Goal: Task Accomplishment & Management: Complete application form

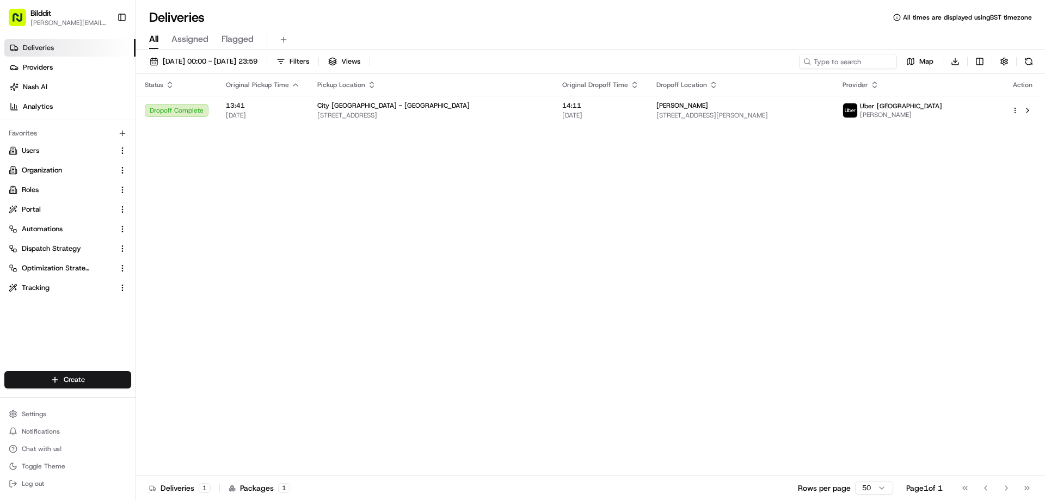
click at [69, 382] on html "Bilddit [PERSON_NAME][EMAIL_ADDRESS][DOMAIN_NAME] Toggle Sidebar Deliveries Pro…" at bounding box center [522, 250] width 1045 height 500
click at [162, 402] on link "Delivery" at bounding box center [196, 400] width 121 height 20
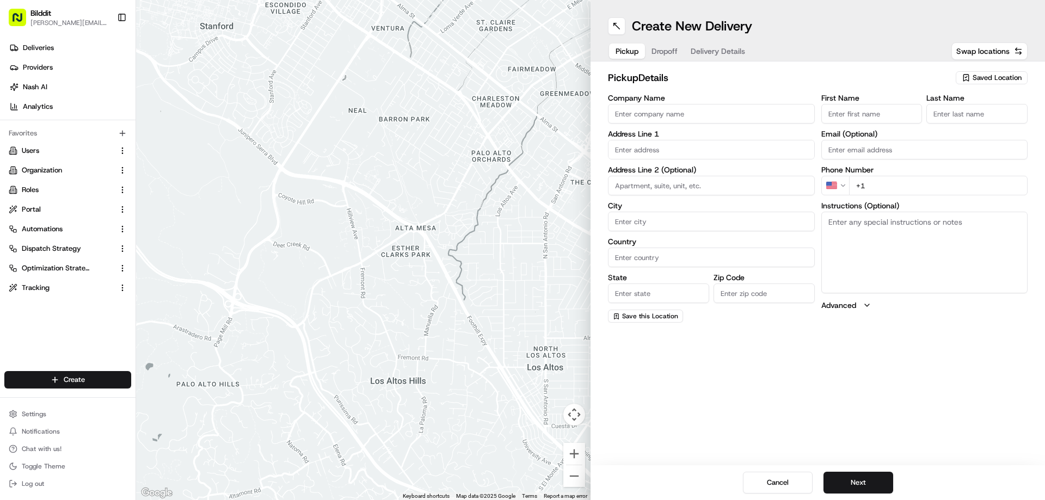
click at [990, 78] on span "Saved Location" at bounding box center [997, 78] width 49 height 10
type input "iverso"
click at [956, 122] on span "[PERSON_NAME][GEOGRAPHIC_DATA]" at bounding box center [973, 119] width 134 height 10
type input "[PERSON_NAME][GEOGRAPHIC_DATA]"
type input "[STREET_ADDRESS][PERSON_NAME]"
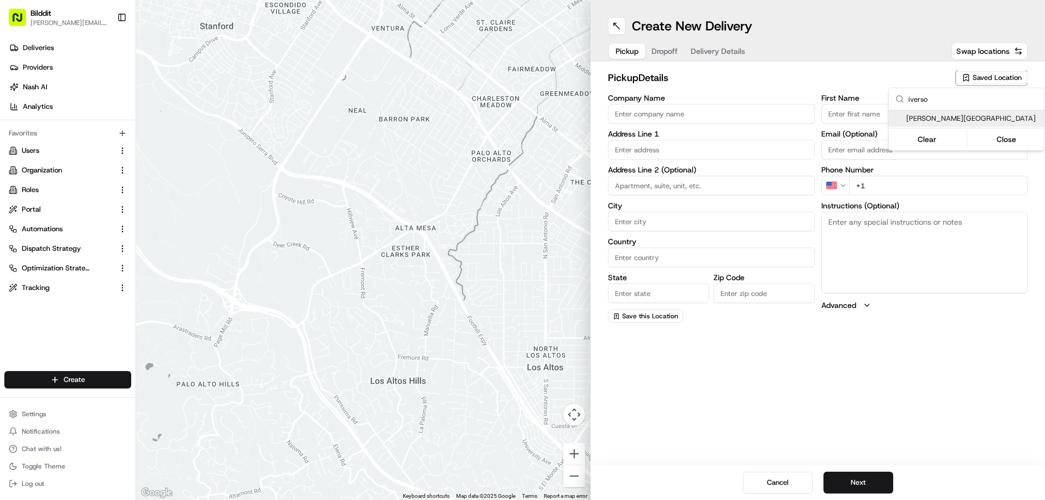
type input "[GEOGRAPHIC_DATA]"
type input "GB"
type input "[GEOGRAPHIC_DATA]"
type input "NW6 2QT"
type input "[PERSON_NAME][EMAIL_ADDRESS][DOMAIN_NAME]"
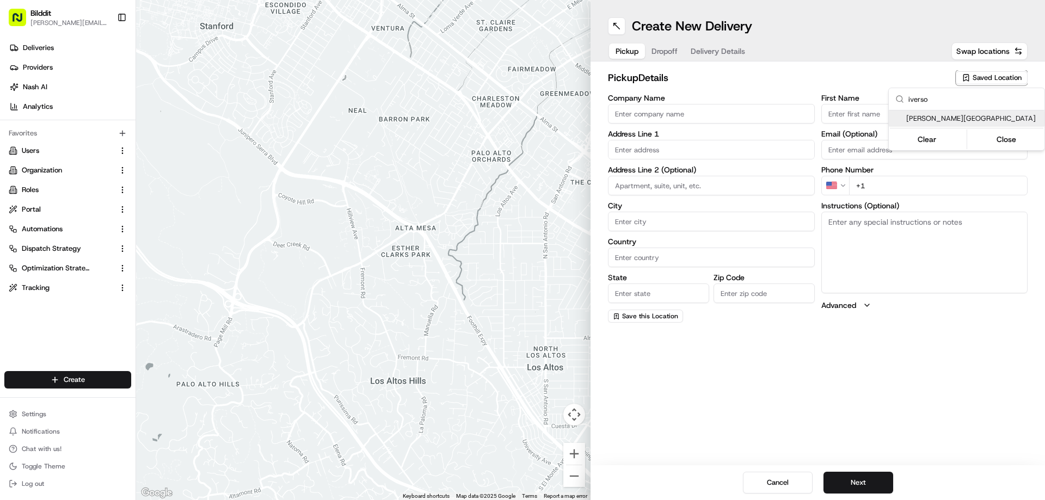
type input "[PHONE_NUMBER]"
type textarea "Do not collect any paperwork (invoice, dispatch note etc). Leave the paperwork …"
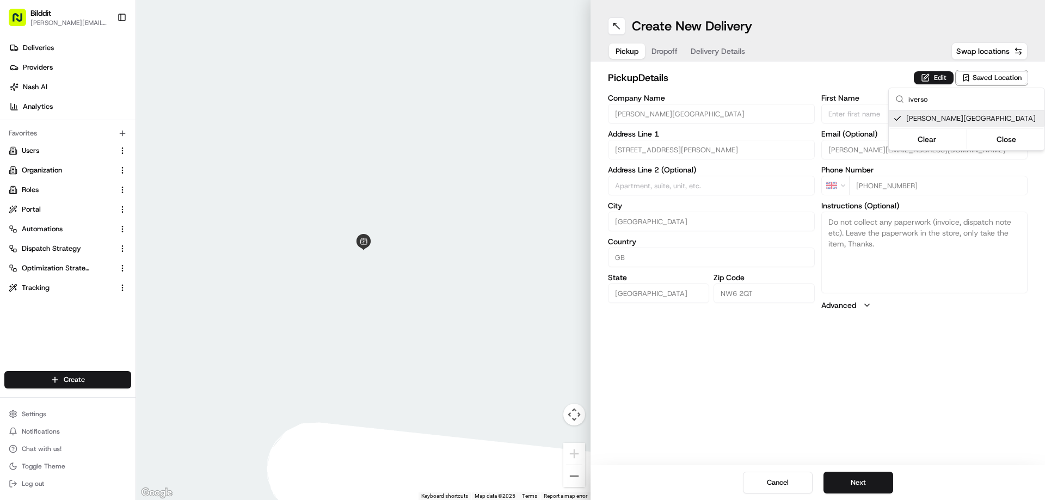
click at [940, 78] on html "Bilddit [PERSON_NAME][EMAIL_ADDRESS][DOMAIN_NAME] Toggle Sidebar Deliveries Pro…" at bounding box center [522, 250] width 1045 height 500
click at [940, 78] on button "Edit" at bounding box center [934, 77] width 40 height 13
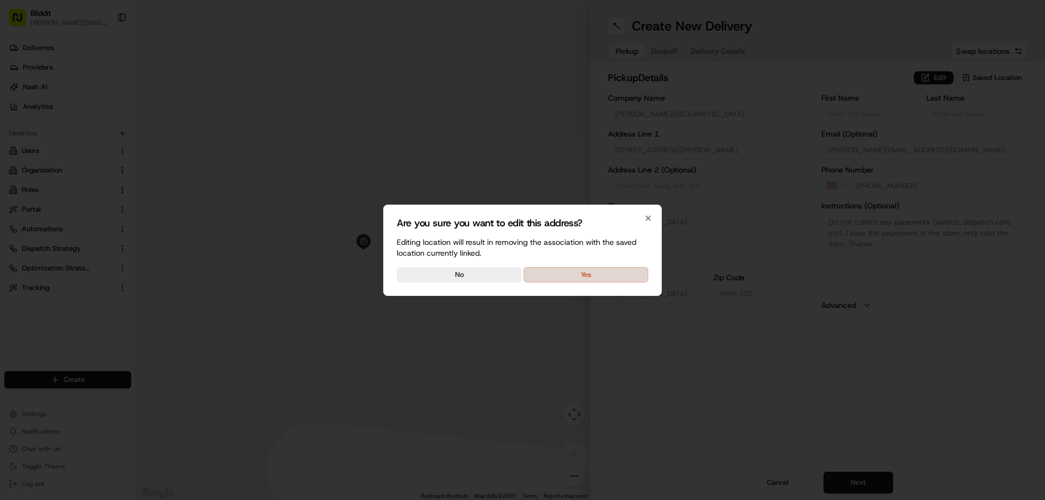
click at [601, 275] on button "Yes" at bounding box center [586, 274] width 125 height 15
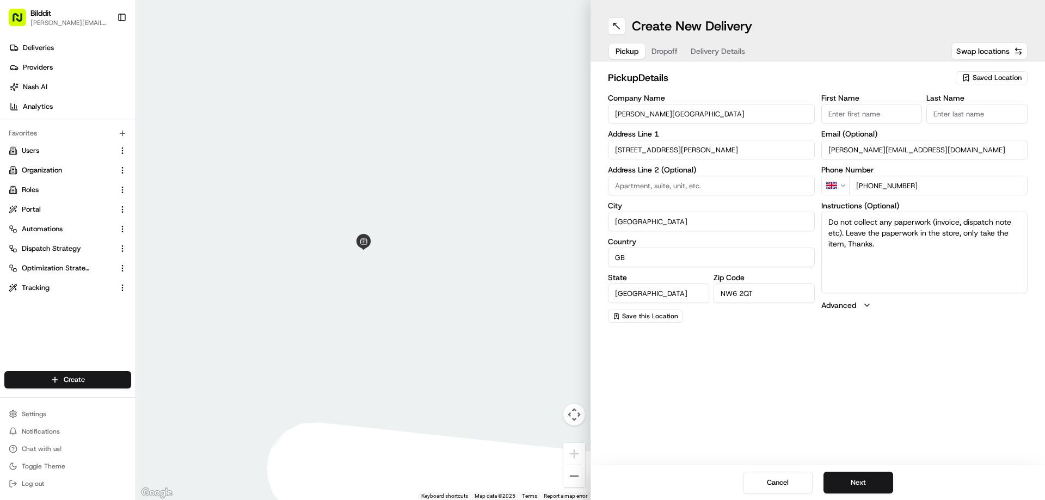
click at [666, 52] on span "Dropoff" at bounding box center [665, 51] width 26 height 11
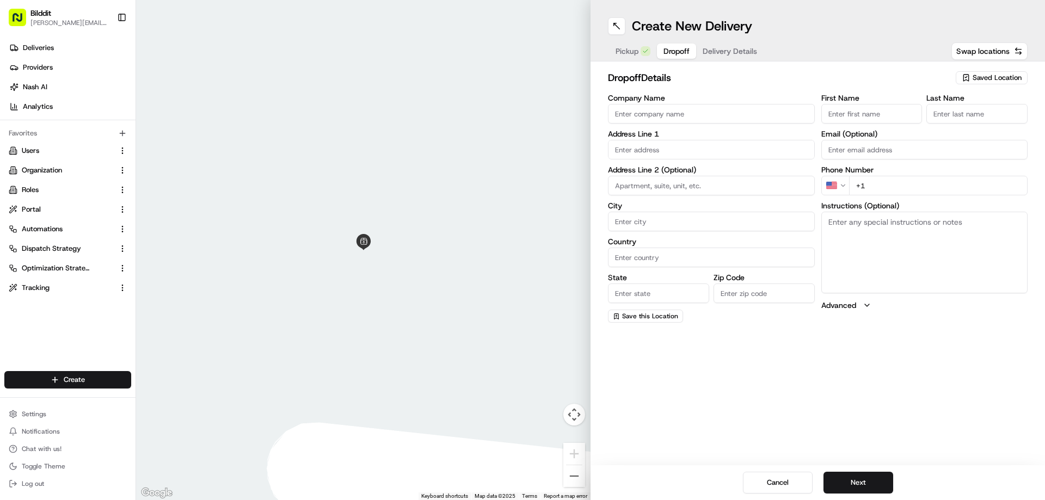
click at [888, 114] on input "First Name" at bounding box center [871, 114] width 101 height 20
type input "[PERSON_NAME]"
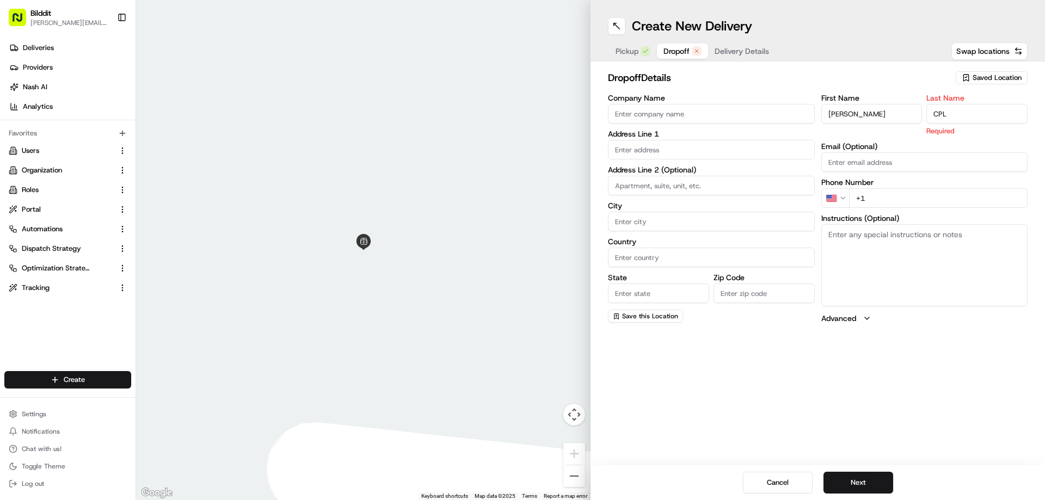
type input "CPL"
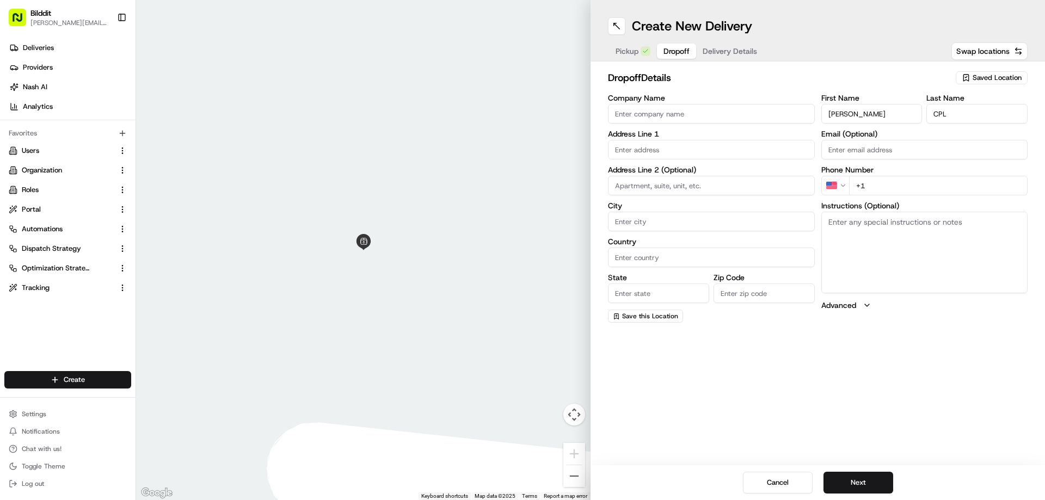
click at [849, 182] on input "+1" at bounding box center [938, 186] width 179 height 20
click at [844, 183] on html "Bilddit [PERSON_NAME][EMAIL_ADDRESS][DOMAIN_NAME] Toggle Sidebar Deliveries Pro…" at bounding box center [522, 250] width 1045 height 500
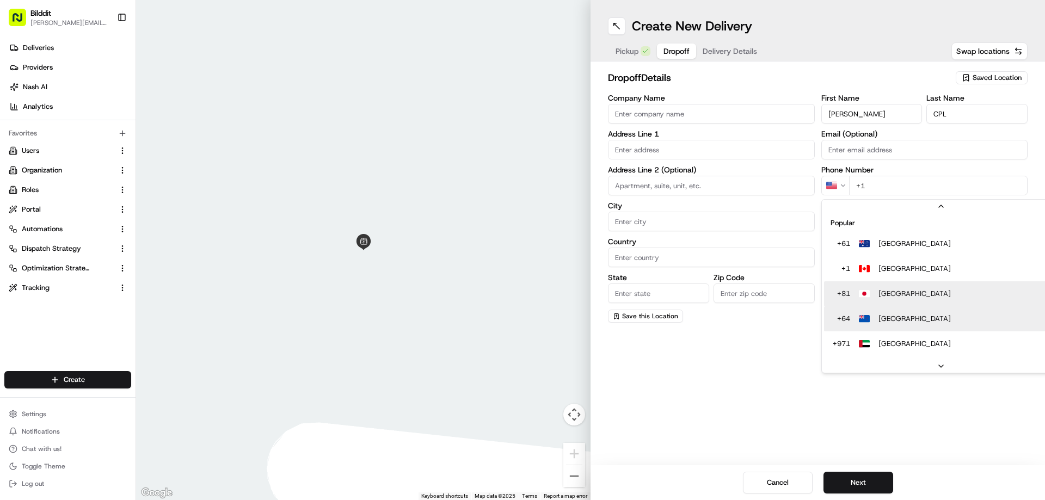
scroll to position [47, 0]
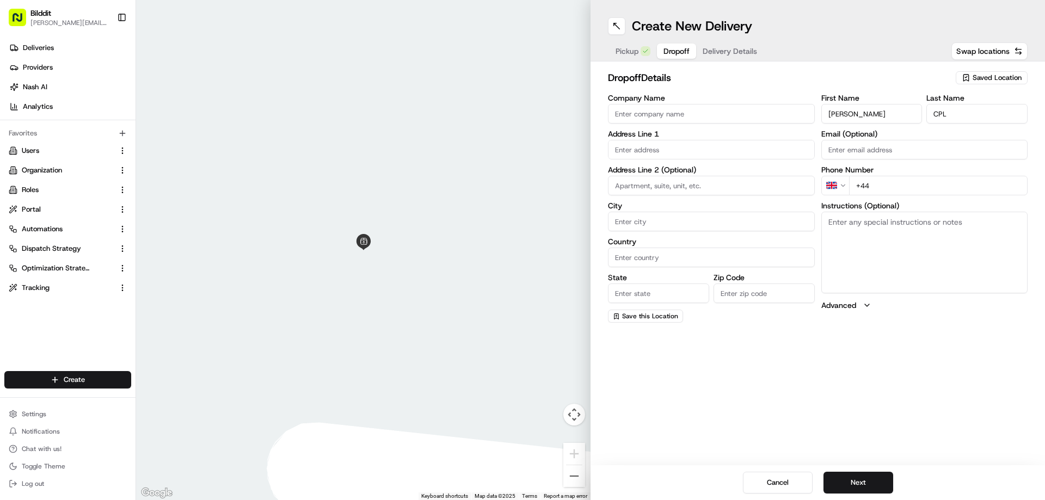
click at [912, 193] on input "+44" at bounding box center [938, 186] width 179 height 20
drag, startPoint x: 925, startPoint y: 185, endPoint x: 975, endPoint y: 186, distance: 49.6
click at [926, 185] on input "+44" at bounding box center [938, 186] width 179 height 20
type input "[PHONE_NUMBER]"
drag, startPoint x: 662, startPoint y: 148, endPoint x: 668, endPoint y: 147, distance: 6.1
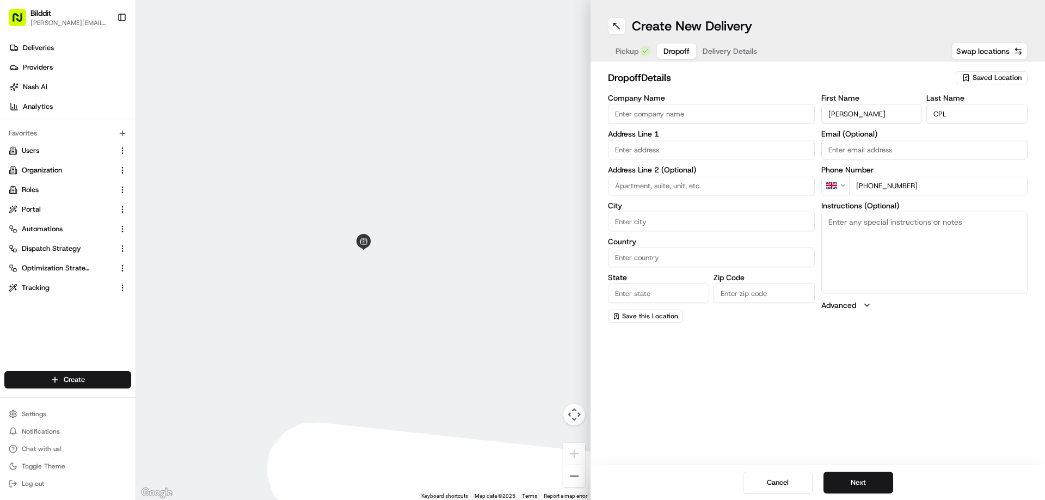
click at [663, 148] on input "text" at bounding box center [711, 150] width 207 height 20
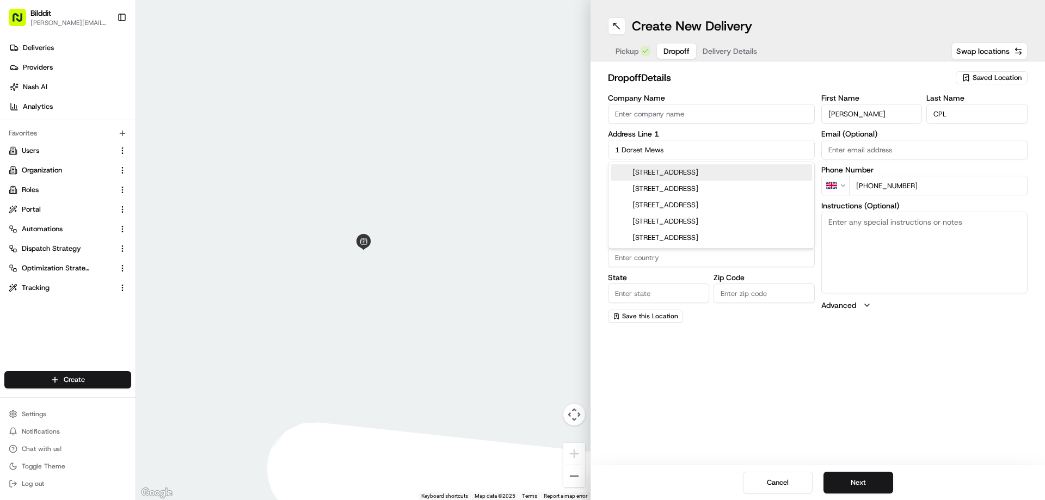
click at [680, 174] on div "[STREET_ADDRESS]" at bounding box center [711, 172] width 201 height 16
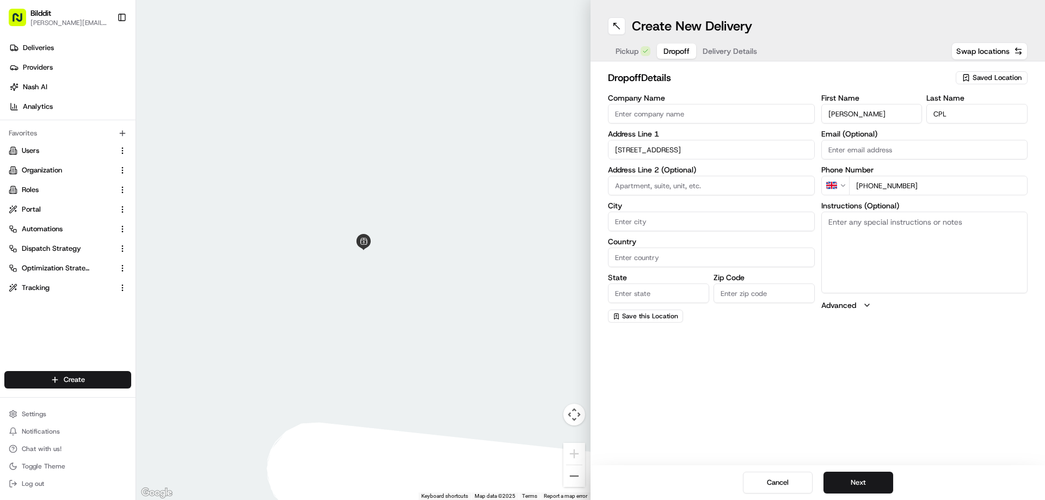
type input "[STREET_ADDRESS]"
type input "[GEOGRAPHIC_DATA]"
type input "N3 2BN"
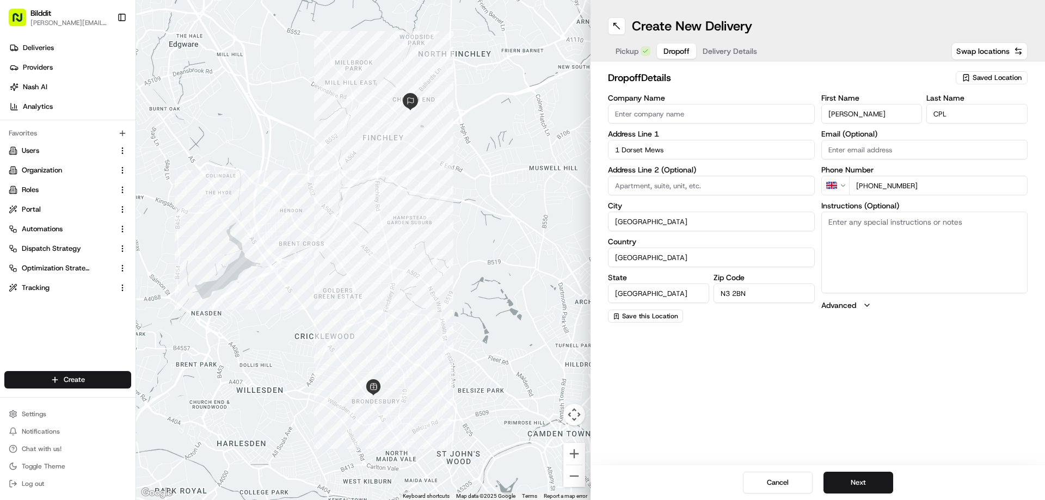
click at [688, 153] on input "1 Dorset Mews" at bounding box center [711, 150] width 207 height 20
click at [716, 171] on div "[STREET_ADDRESS]" at bounding box center [711, 172] width 201 height 16
click at [687, 152] on input "1 Dorset Mews" at bounding box center [711, 150] width 207 height 20
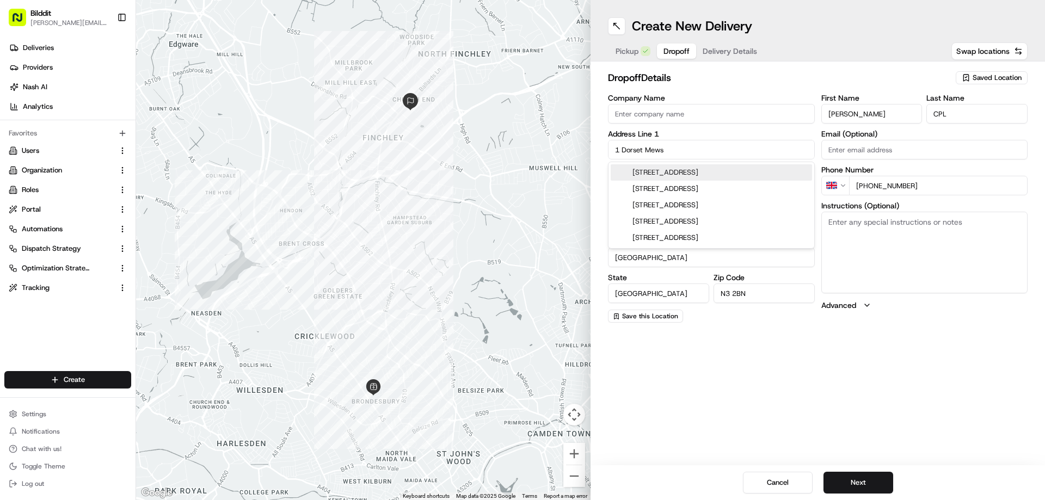
click at [734, 145] on input "1 Dorset Mews" at bounding box center [711, 150] width 207 height 20
click at [705, 180] on div "[STREET_ADDRESS]" at bounding box center [711, 172] width 201 height 16
type input "1 Dorset Mews"
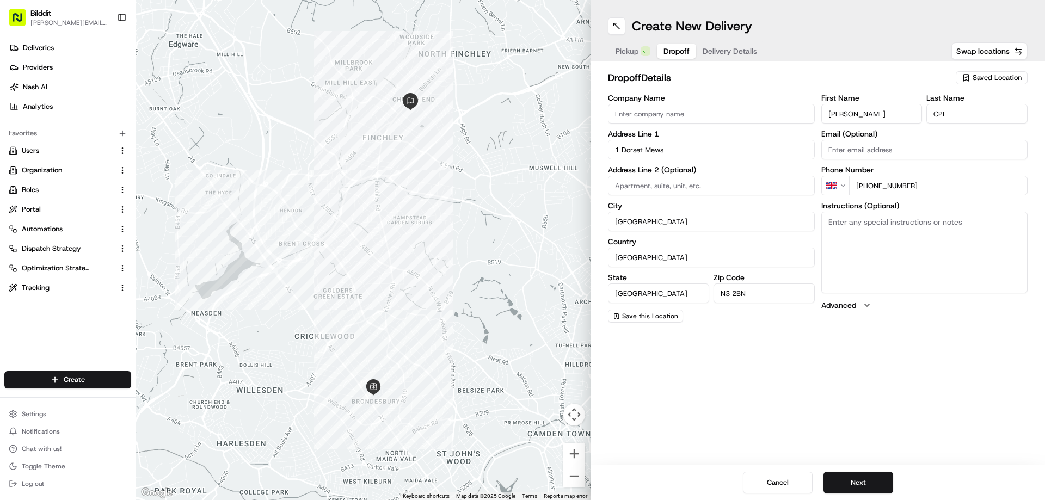
click at [744, 297] on input "N3 2BN" at bounding box center [764, 294] width 101 height 20
click at [740, 292] on input "SW1x 7AA" at bounding box center [764, 294] width 101 height 20
type input "SW1X 7AA"
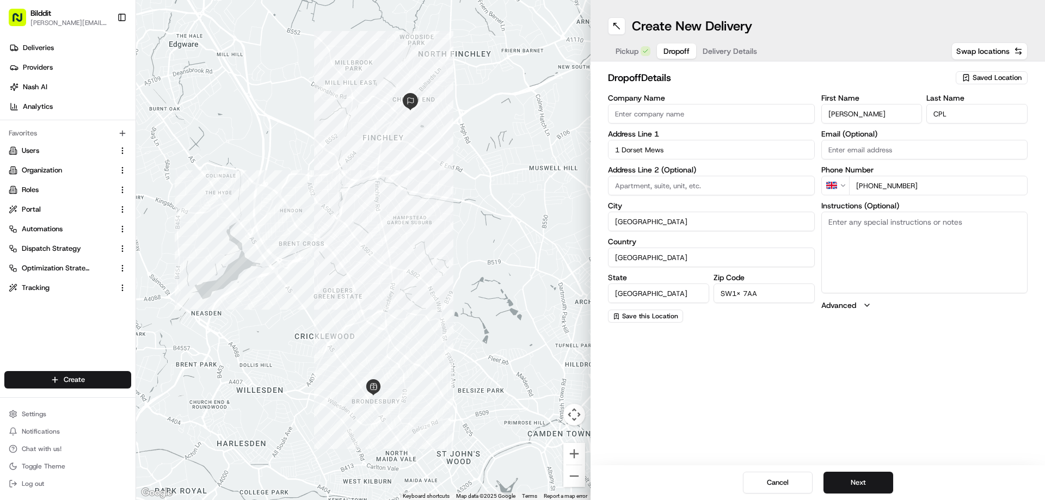
click at [779, 363] on div "Create New Delivery Pickup Dropoff Delivery Details Swap locations dropoff Deta…" at bounding box center [818, 250] width 454 height 500
click at [718, 51] on span "Delivery Details" at bounding box center [730, 51] width 54 height 11
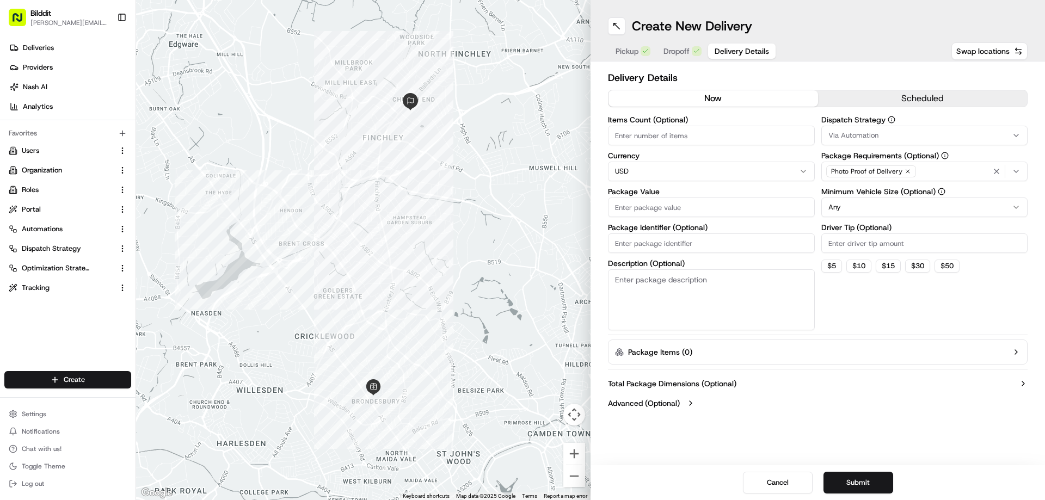
click at [689, 51] on span "Dropoff" at bounding box center [677, 51] width 26 height 11
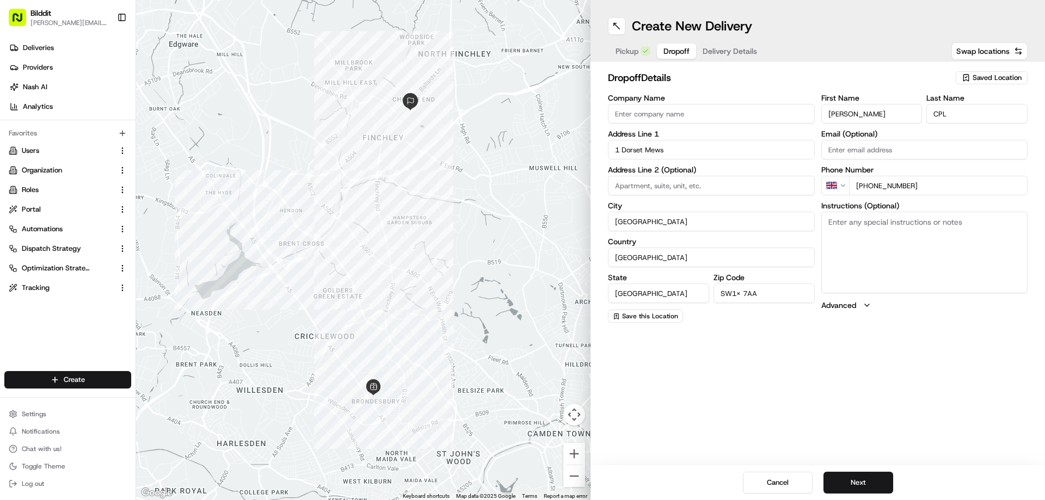
click at [634, 48] on span "Pickup" at bounding box center [627, 51] width 23 height 11
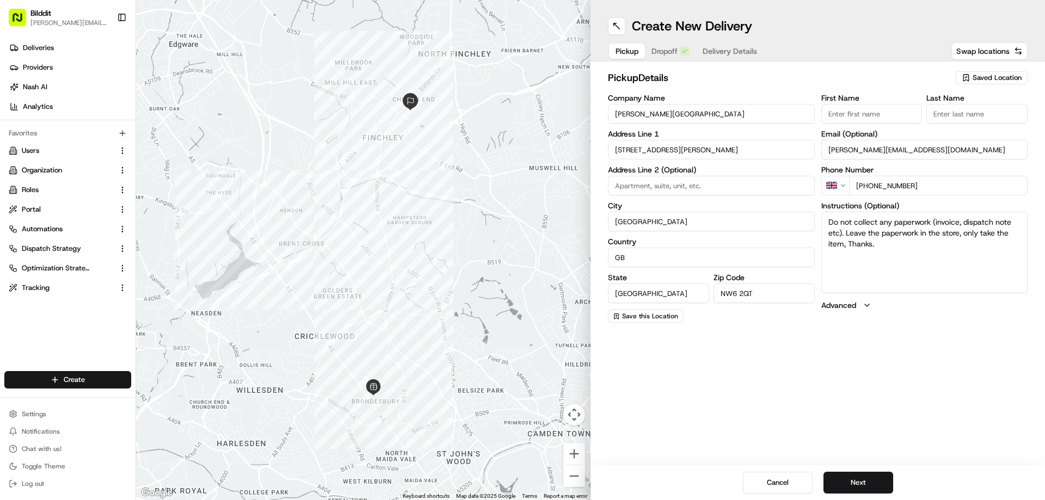
click at [667, 49] on span "Dropoff" at bounding box center [665, 51] width 26 height 11
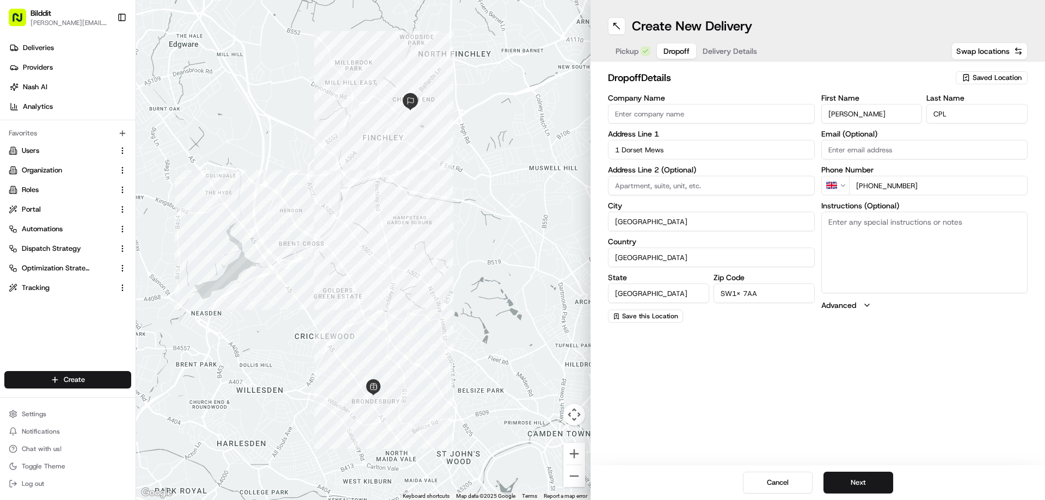
drag, startPoint x: 781, startPoint y: 288, endPoint x: 706, endPoint y: 294, distance: 74.9
click at [706, 294] on div "State England Zip Code SW1X 7AA" at bounding box center [711, 288] width 207 height 29
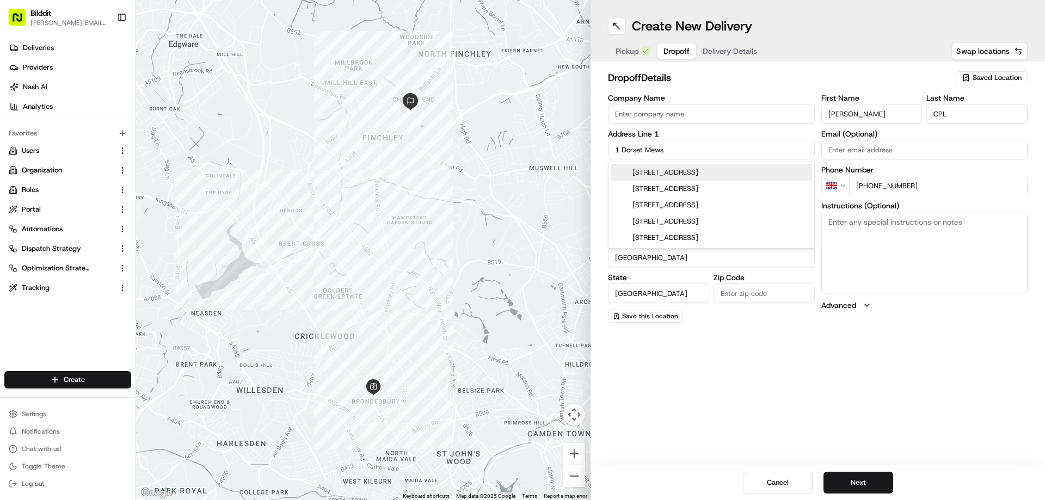
drag, startPoint x: 678, startPoint y: 156, endPoint x: 601, endPoint y: 151, distance: 76.9
click at [601, 152] on div "dropoff Details Saved Location Company Name Address Line 1 1 Dorset Mews Addres…" at bounding box center [818, 197] width 454 height 270
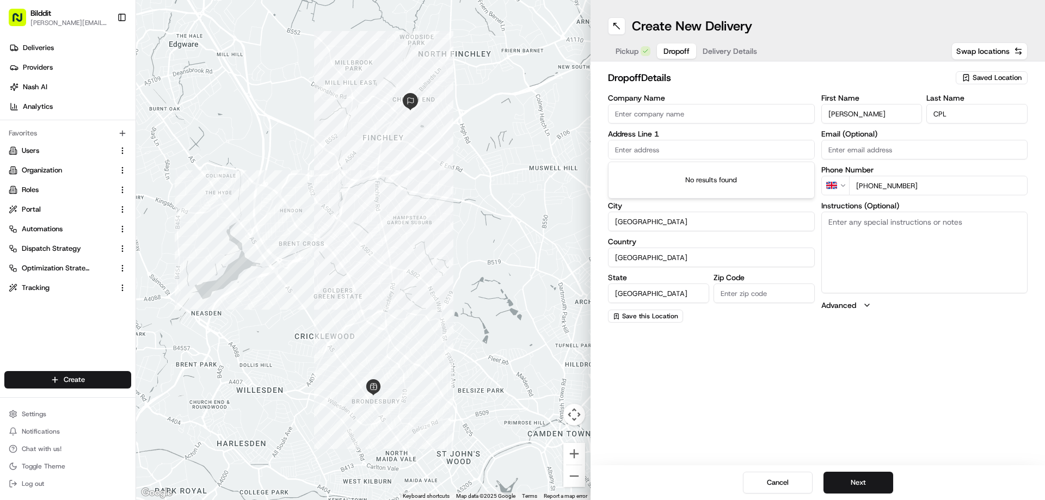
click at [706, 332] on div "Create New Delivery Pickup Dropoff Delivery Details Swap locations dropoff Deta…" at bounding box center [818, 250] width 454 height 500
drag, startPoint x: 669, startPoint y: 290, endPoint x: 610, endPoint y: 288, distance: 58.8
click at [606, 293] on div "dropoff Details Saved Location Company Name Address Line 1 Address Line 2 (Opti…" at bounding box center [818, 197] width 454 height 270
drag, startPoint x: 658, startPoint y: 257, endPoint x: 599, endPoint y: 257, distance: 59.3
click at [599, 258] on div "dropoff Details Saved Location Company Name Address Line 1 Address Line 2 (Opti…" at bounding box center [818, 203] width 454 height 282
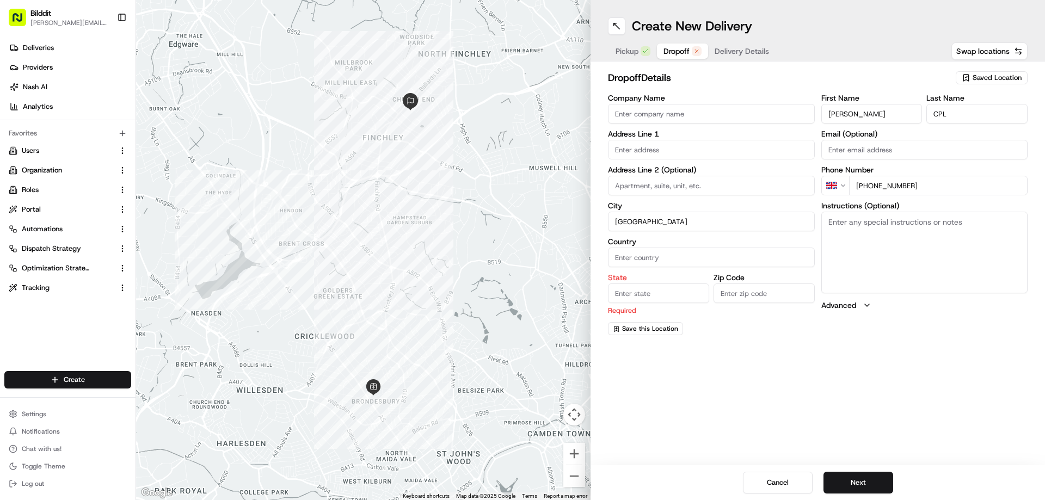
drag, startPoint x: 640, startPoint y: 223, endPoint x: 606, endPoint y: 225, distance: 33.3
click at [606, 225] on div "dropoff Details Saved Location Company Name Address Line 1 Address Line 2 (Opti…" at bounding box center [818, 203] width 454 height 282
click at [686, 355] on div "dropoff Details Saved Location Company Name Address Line 1 Address Line 2 (Opti…" at bounding box center [818, 209] width 454 height 295
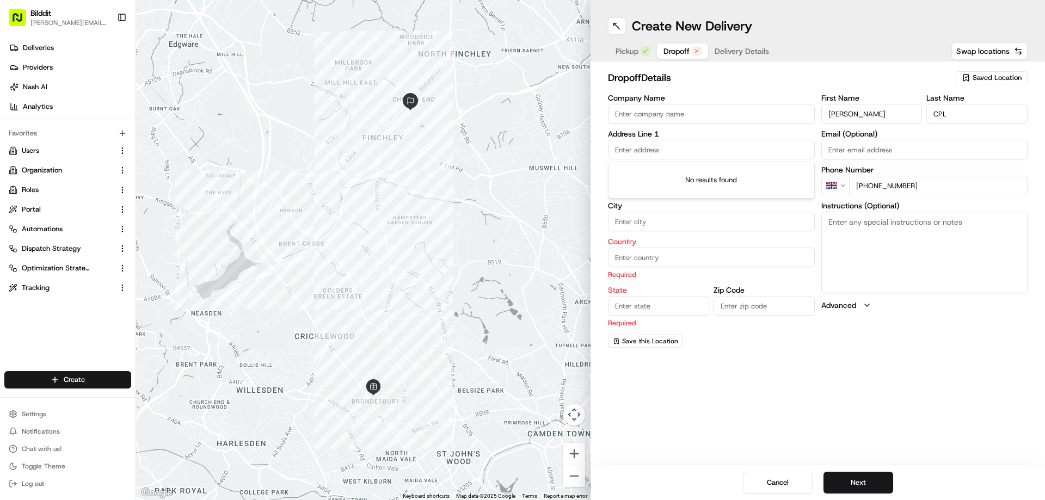
click at [680, 149] on input "text" at bounding box center [711, 150] width 207 height 20
click at [709, 151] on input "text" at bounding box center [711, 150] width 207 height 20
paste input "[STREET_ADDRESS]"
click at [701, 167] on div "[STREET_ADDRESS]" at bounding box center [711, 172] width 201 height 16
type input "[STREET_ADDRESS]"
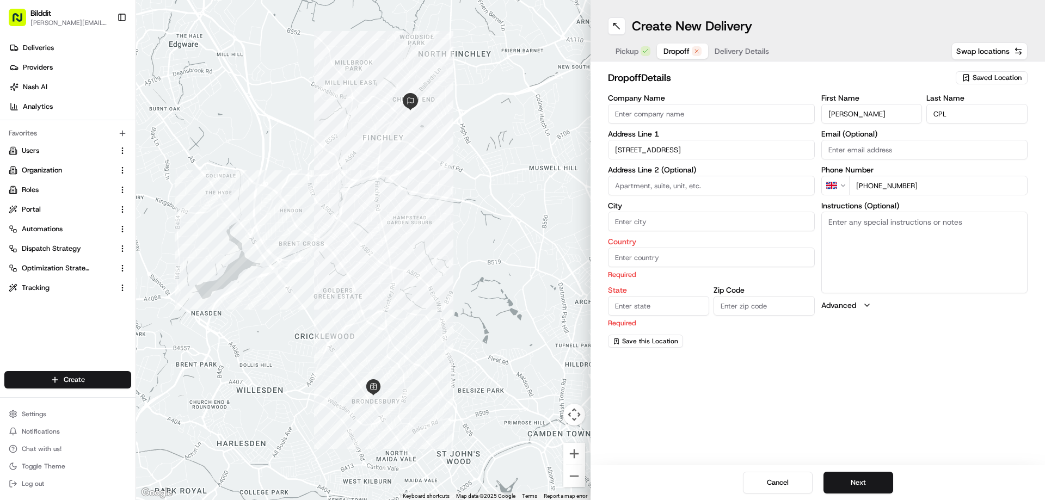
type input "[GEOGRAPHIC_DATA]"
type input "N3 2BN"
type input "1 Dorset Mews"
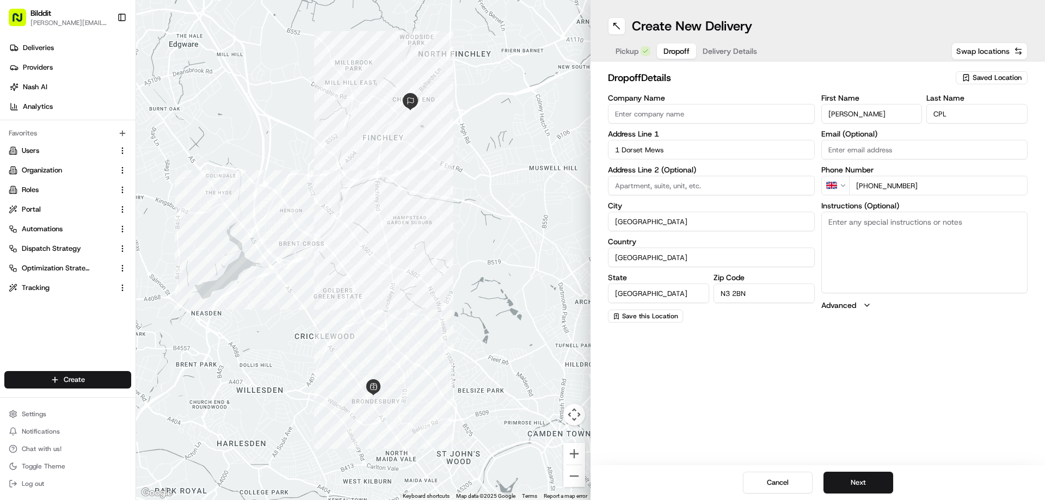
click at [997, 45] on button "Swap locations" at bounding box center [989, 50] width 76 height 17
type input "[PERSON_NAME][GEOGRAPHIC_DATA]"
type input "[STREET_ADDRESS][PERSON_NAME]"
type input "GB"
type input "NW6 2QT"
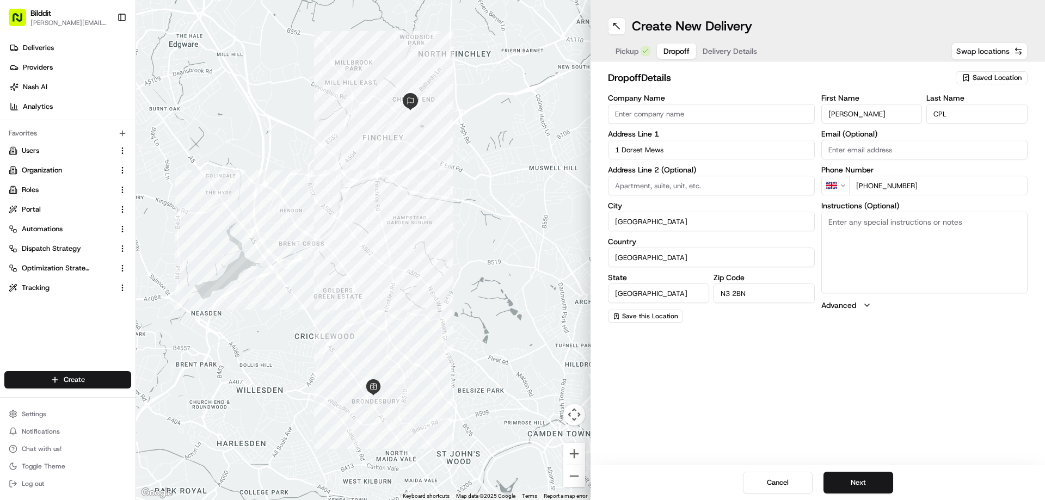
type input "[PERSON_NAME][EMAIL_ADDRESS][DOMAIN_NAME]"
type input "[PHONE_NUMBER]"
type textarea "Do not collect any paperwork (invoice, dispatch note etc). Leave the paperwork …"
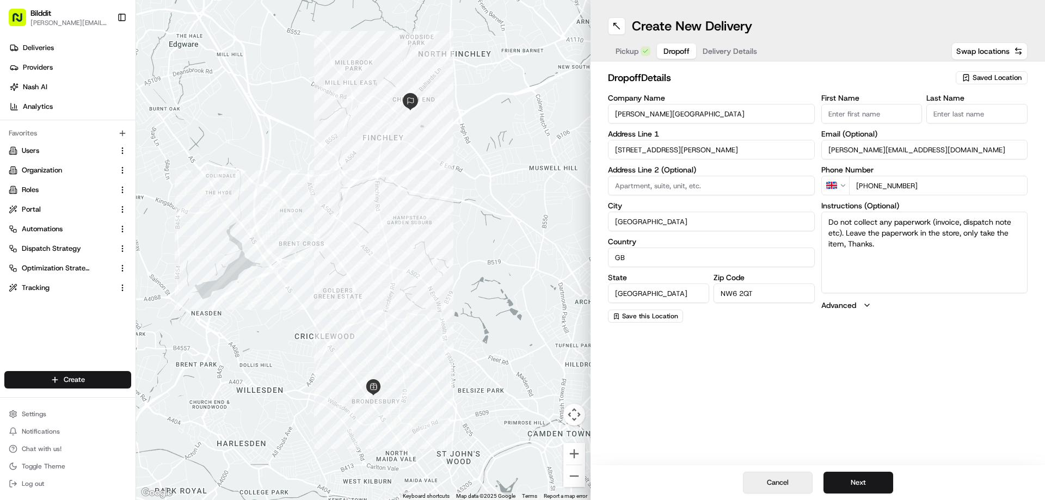
click at [782, 484] on button "Cancel" at bounding box center [778, 483] width 70 height 22
